Goal: Task Accomplishment & Management: Manage account settings

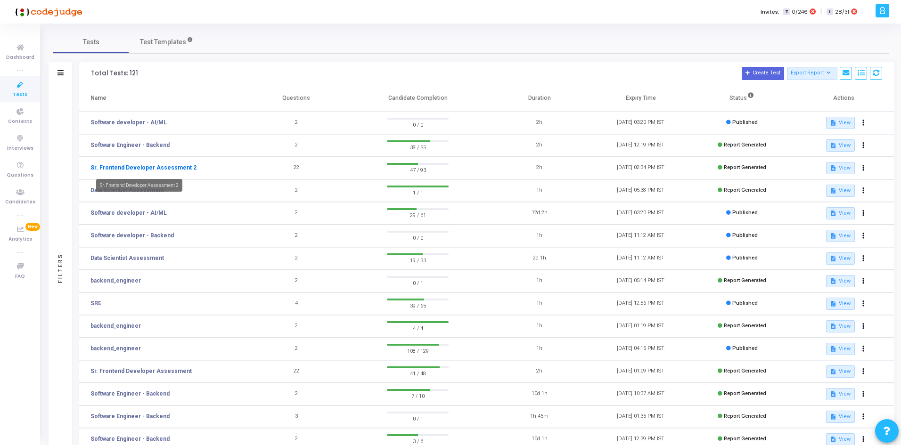
click at [153, 170] on link "Sr. Frontend Developer Assessment 2" at bounding box center [143, 168] width 106 height 8
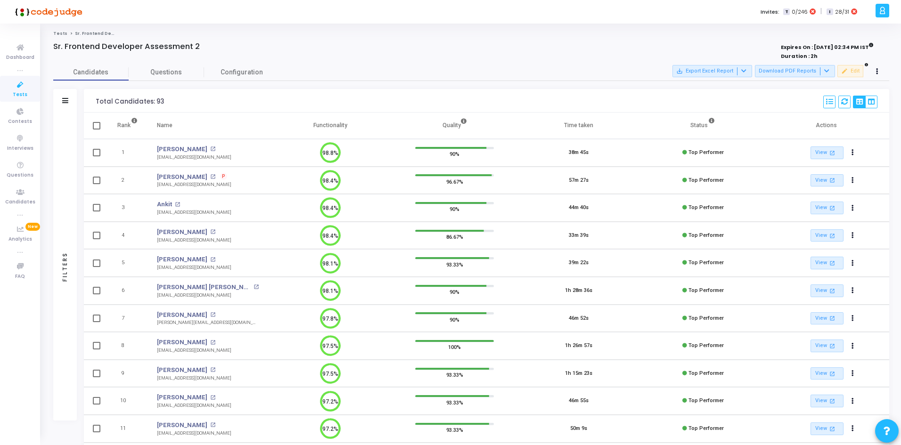
click at [72, 101] on div "Filters" at bounding box center [65, 101] width 24 height 24
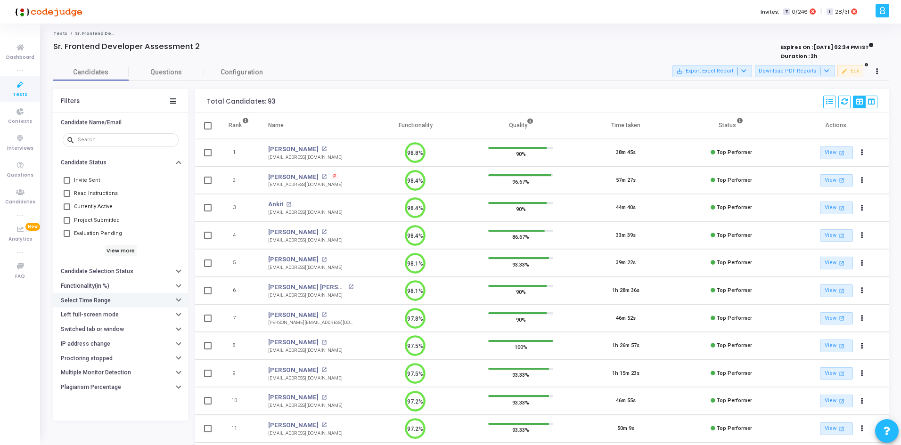
click at [98, 299] on h6 "Select Time Range" at bounding box center [86, 300] width 50 height 7
click at [113, 317] on input "text" at bounding box center [140, 320] width 70 height 6
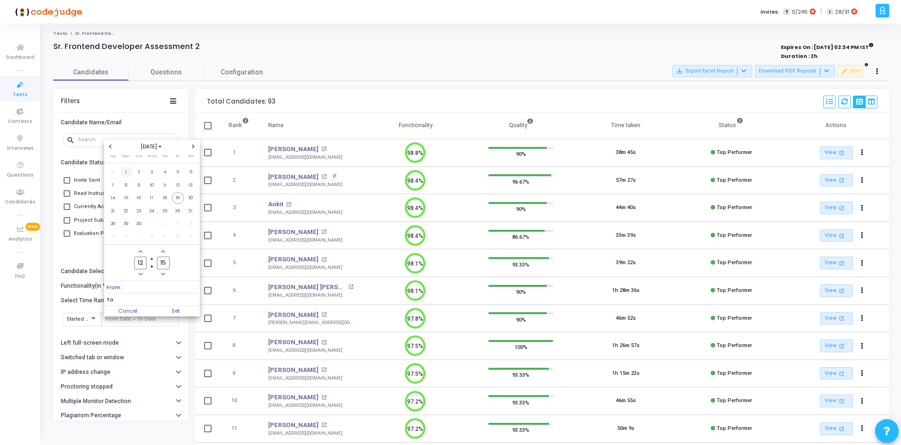
click at [127, 170] on span "1" at bounding box center [126, 172] width 12 height 12
click at [180, 205] on td "26" at bounding box center [178, 211] width 13 height 13
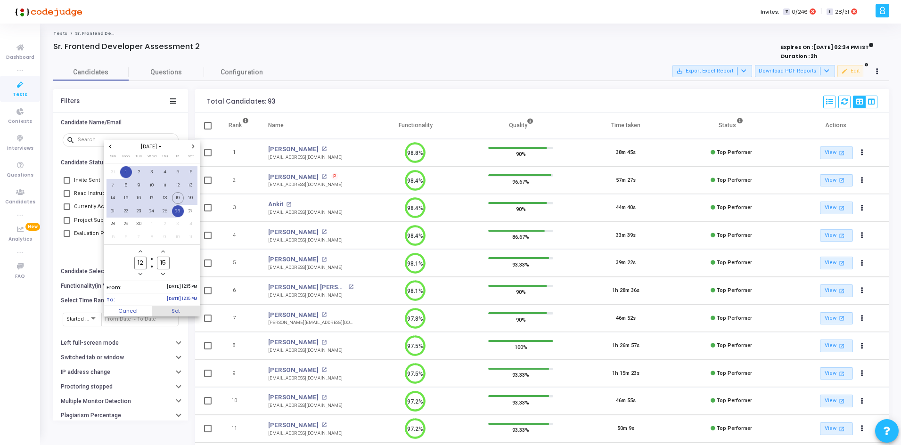
click at [180, 307] on span "Set" at bounding box center [176, 311] width 48 height 10
type input "[DATE] 12:15 PM - [DATE] 12:15 PM"
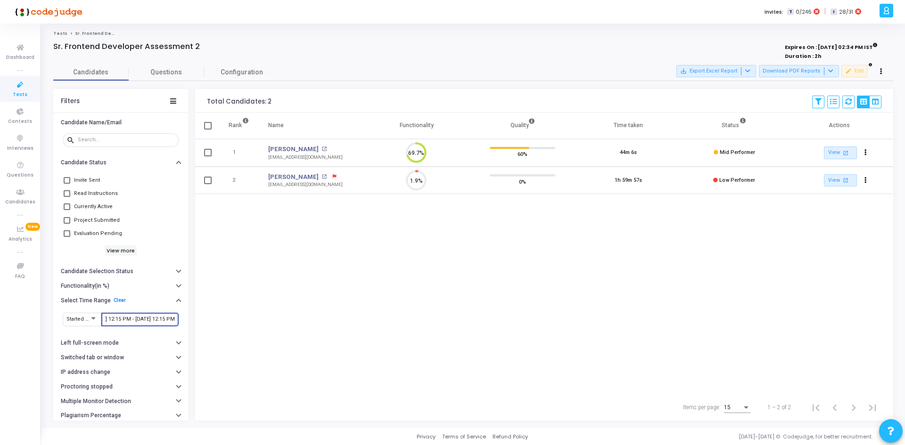
click at [126, 319] on input "[DATE] 12:15 PM - [DATE] 12:15 PM" at bounding box center [140, 320] width 70 height 6
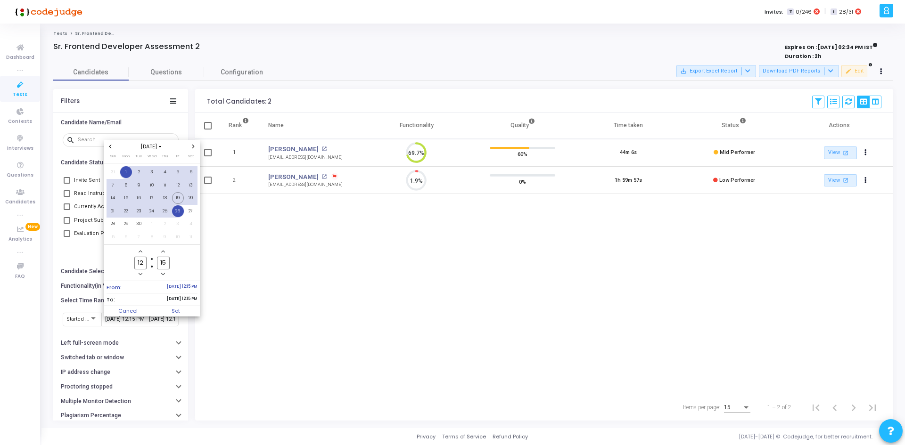
click at [132, 302] on span "To: [DATE] 12:15 PM" at bounding box center [152, 300] width 91 height 12
click at [23, 99] on div at bounding box center [452, 222] width 905 height 445
click at [23, 99] on link "Tests" at bounding box center [20, 89] width 40 height 26
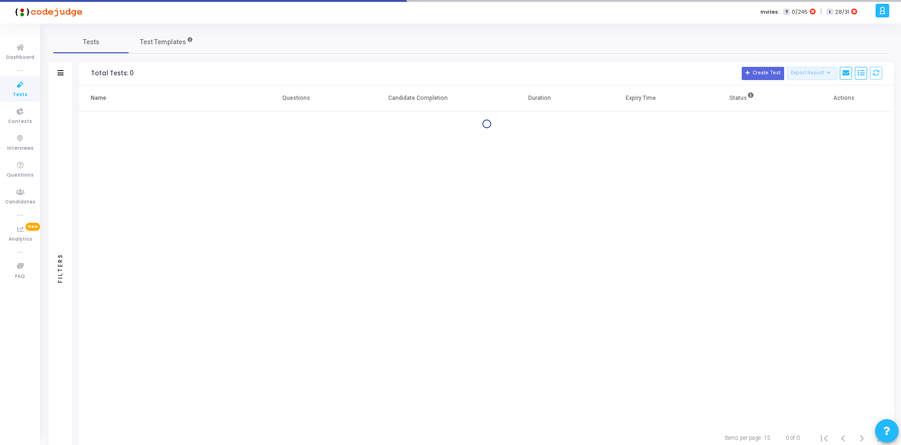
click at [23, 99] on link "Tests" at bounding box center [20, 89] width 40 height 26
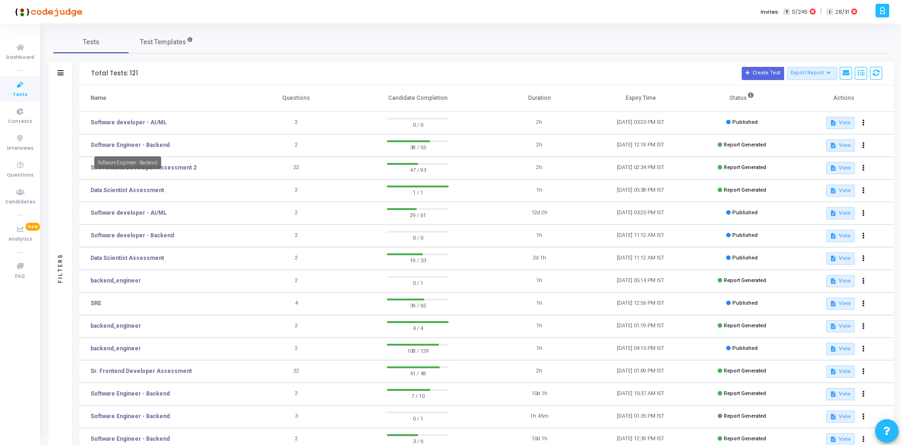
click at [150, 168] on div "Software Engineer - Backend" at bounding box center [127, 162] width 67 height 13
click at [863, 168] on icon at bounding box center [863, 168] width 2 height 5
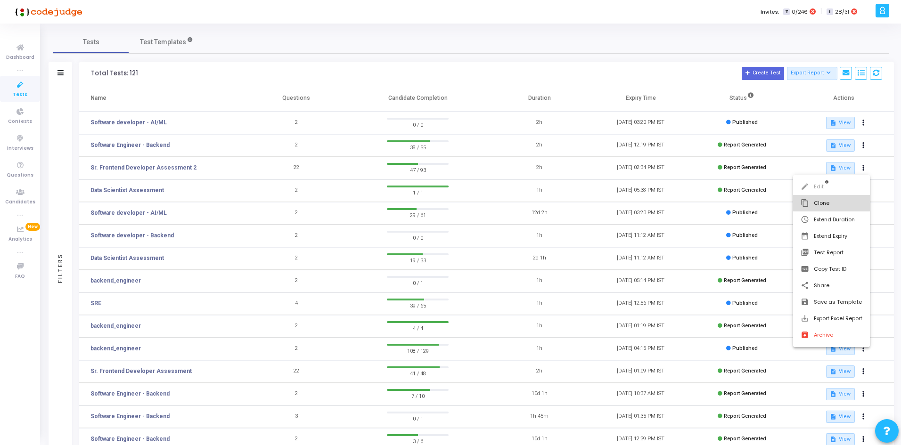
click at [829, 199] on button "content_copy Clone" at bounding box center [831, 203] width 77 height 16
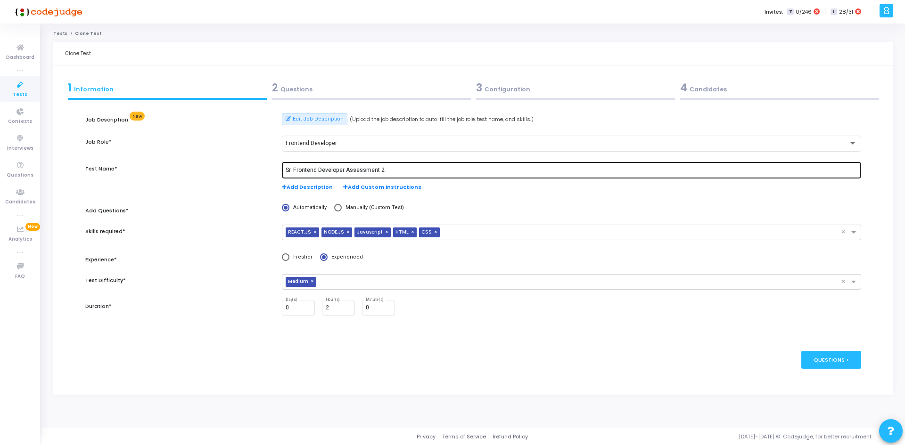
click at [388, 165] on div "Sr. Frontend Developer Assessment 2" at bounding box center [572, 169] width 572 height 17
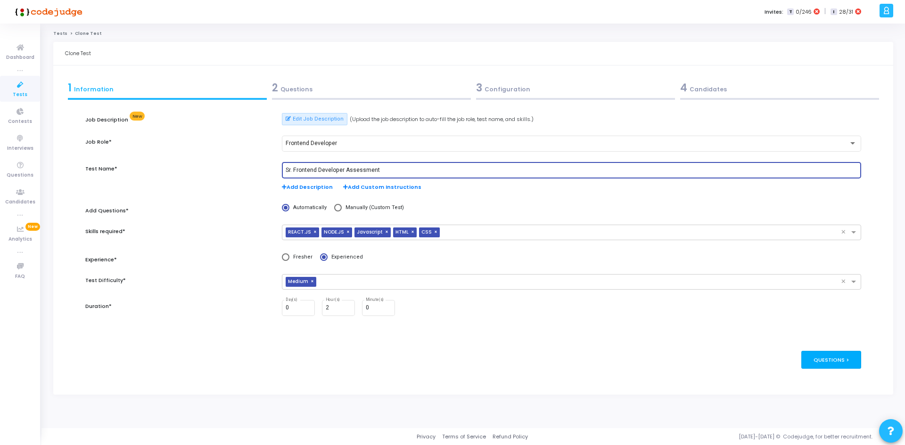
type input "Sr. Frontend Developer Assessment"
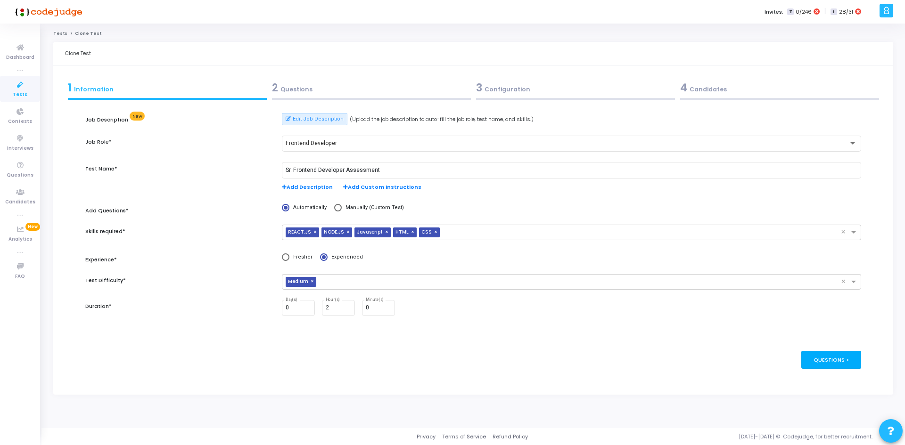
click at [827, 353] on div "Questions >" at bounding box center [831, 359] width 60 height 17
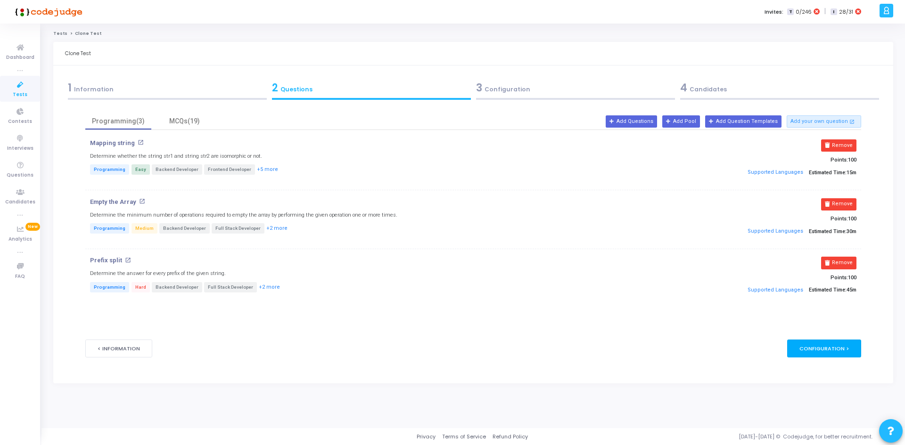
click at [827, 353] on div "Configuration >" at bounding box center [824, 348] width 74 height 17
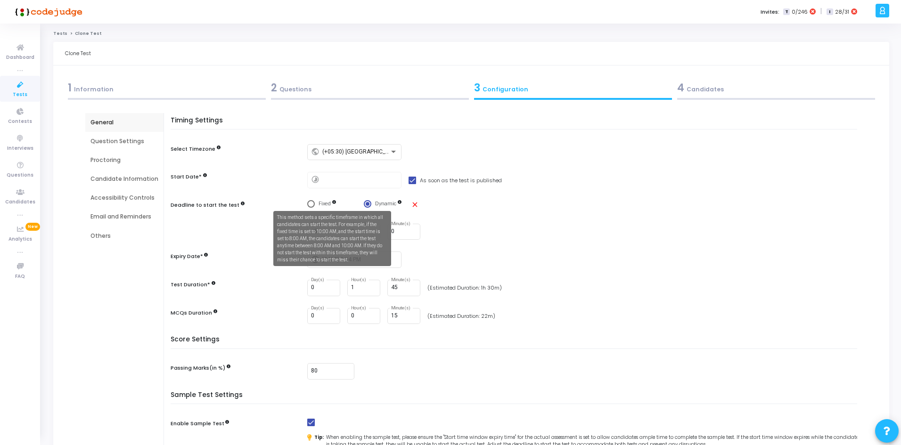
click at [319, 205] on mat-tooltip-component "This method sets a specific timeframe in which all candidates can start the tes…" at bounding box center [332, 239] width 131 height 68
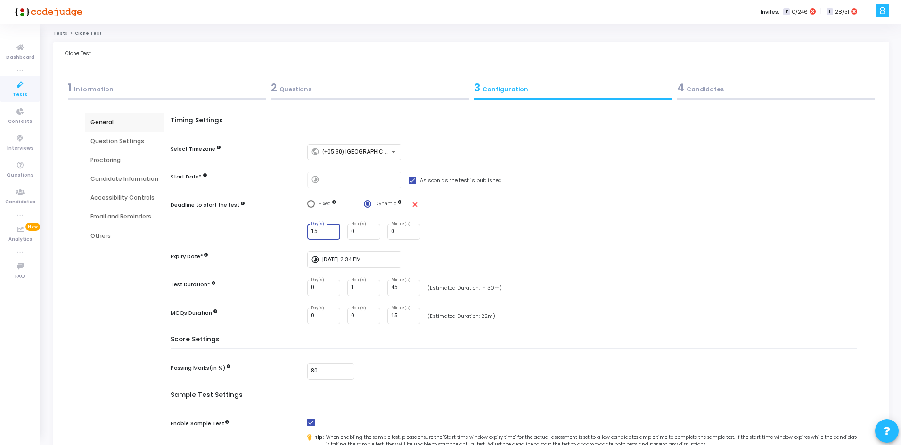
click at [317, 233] on input "15" at bounding box center [323, 232] width 25 height 7
type input "1"
type input "4"
type input "30"
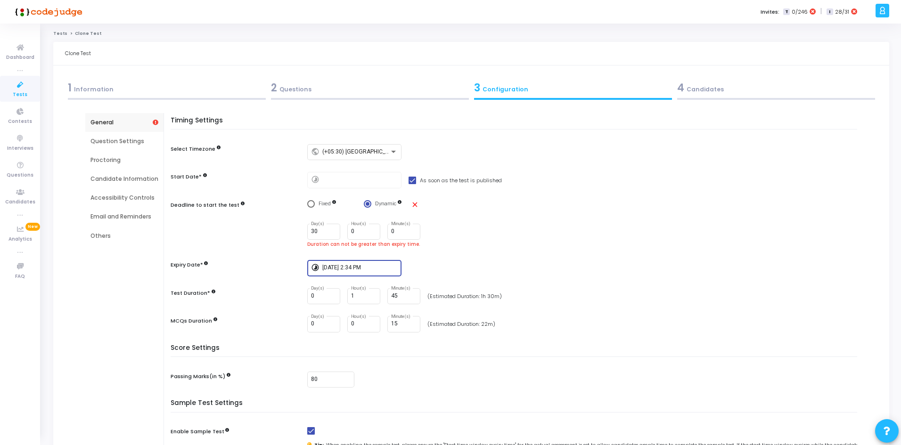
click at [362, 257] on div "Timing Settings Select Timezone public (+05:30) [GEOGRAPHIC_DATA]/[GEOGRAPHIC_D…" at bounding box center [516, 231] width 682 height 228
click at [354, 267] on input "[DATE] 2:34 PM" at bounding box center [359, 268] width 75 height 7
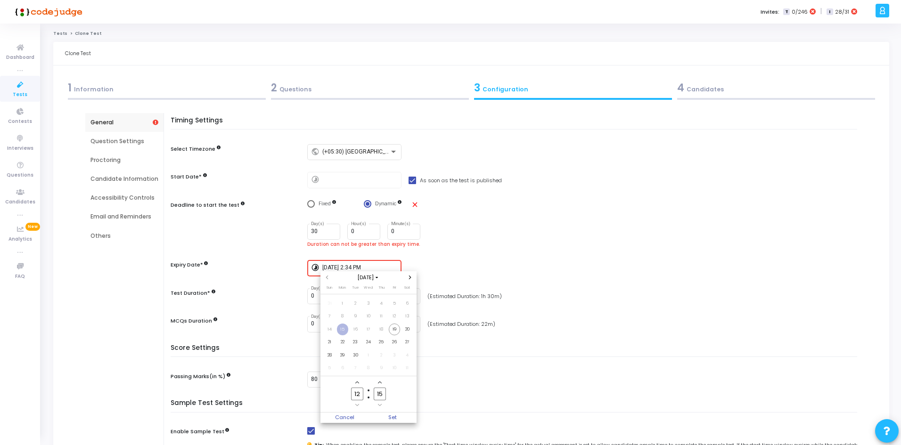
click at [409, 278] on icon "Next month" at bounding box center [410, 278] width 4 height 4
click at [396, 356] on span "31" at bounding box center [395, 356] width 12 height 12
click at [394, 420] on span "Set" at bounding box center [393, 418] width 48 height 10
type input "[DATE] 12:15 PM"
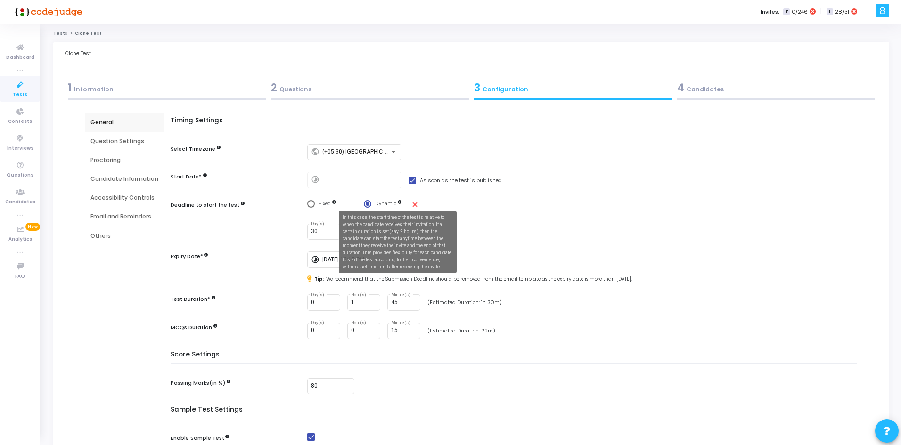
click at [413, 205] on mat-tooltip-component "In this case, the start time of the test is relative to when the candidate rece…" at bounding box center [397, 242] width 131 height 75
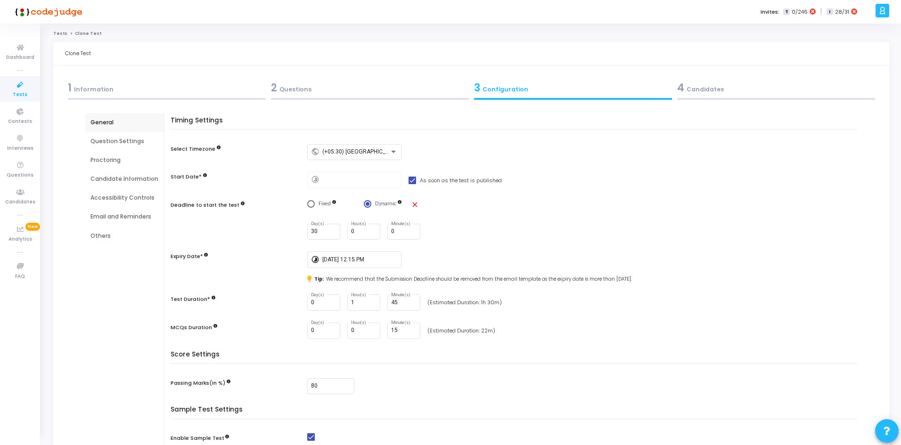
click at [425, 201] on div "close" at bounding box center [438, 204] width 55 height 8
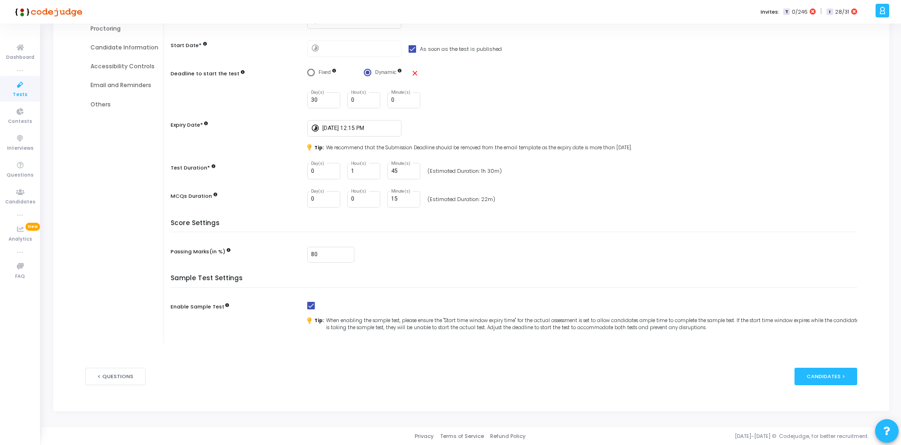
click at [802, 365] on div "< Questions publish Publish Now Candidates >" at bounding box center [471, 377] width 772 height 46
click at [807, 369] on div "Candidates >" at bounding box center [826, 376] width 63 height 17
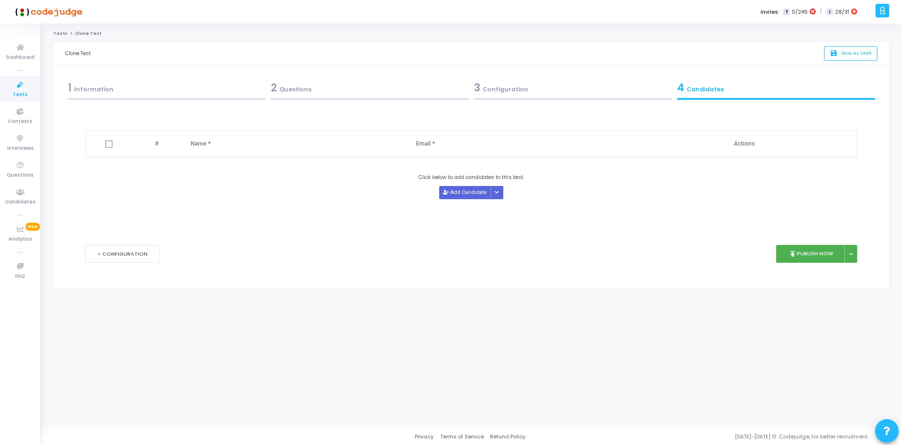
scroll to position [0, 0]
click at [465, 193] on button "Add Candidate" at bounding box center [467, 192] width 52 height 13
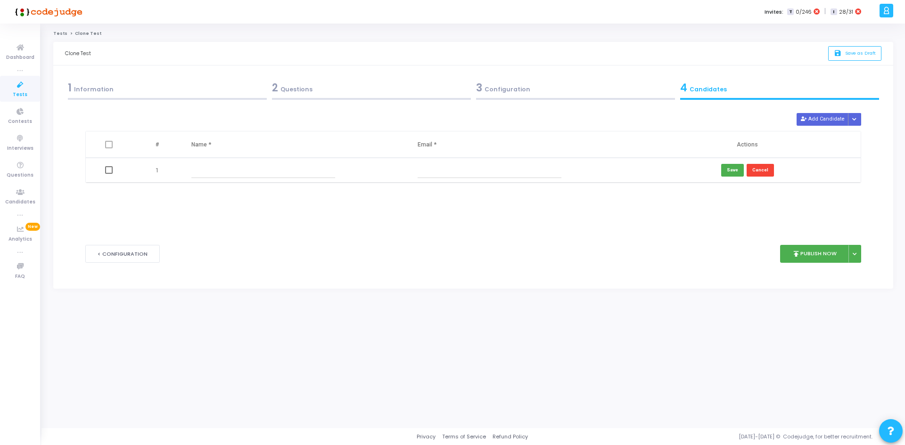
click at [429, 164] on input "text" at bounding box center [490, 171] width 144 height 16
paste input "[EMAIL_ADDRESS][DOMAIN_NAME]"
type input "[EMAIL_ADDRESS][DOMAIN_NAME]"
click at [345, 165] on div at bounding box center [293, 171] width 205 height 16
click at [329, 168] on input "text" at bounding box center [263, 171] width 144 height 16
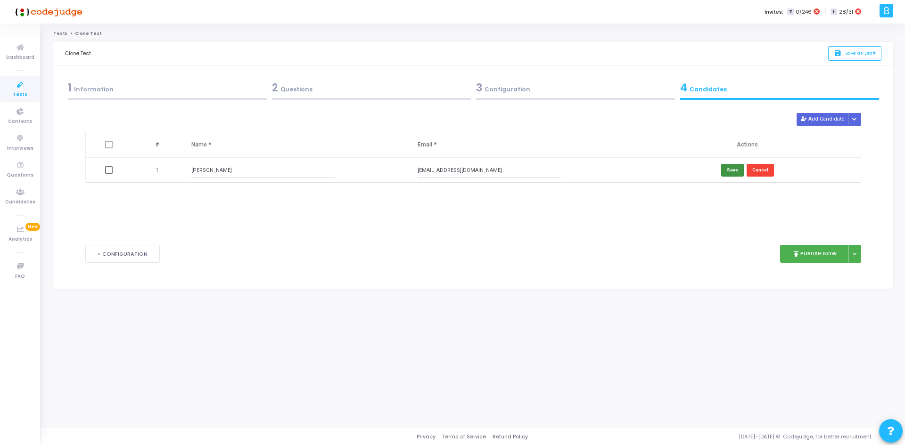
type input "[PERSON_NAME]"
click at [730, 166] on button "Save" at bounding box center [732, 170] width 23 height 13
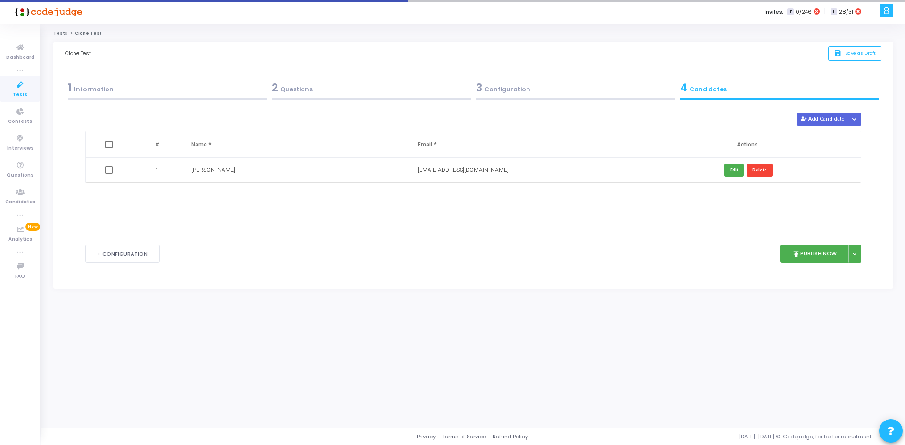
click at [792, 243] on div "< Configuration publish Publish Now Publish Later" at bounding box center [472, 254] width 775 height 47
click at [809, 260] on button "publish Publish Now" at bounding box center [814, 254] width 69 height 18
